Goal: Information Seeking & Learning: Learn about a topic

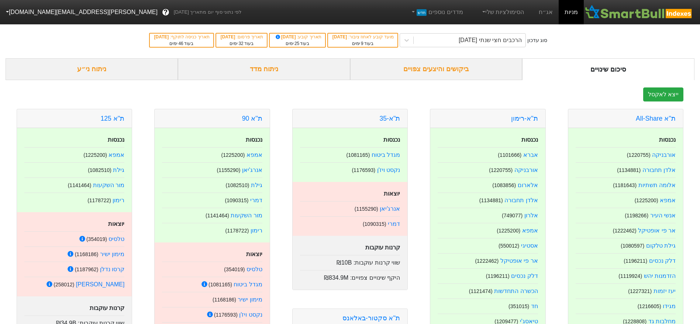
click at [279, 57] on div "סוג עדכון הרכבים חצי שנתי 06/11/2025 מועד קובע לאחוז ציבור : 30/09/2025 בעוד 9 …" at bounding box center [350, 40] width 700 height 36
click at [279, 70] on div "ניתוח מדד" at bounding box center [264, 69] width 172 height 22
